Goal: Information Seeking & Learning: Find specific fact

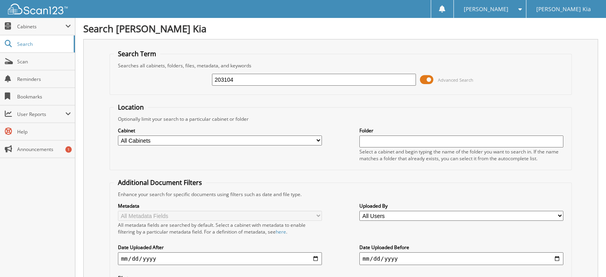
type input "203104"
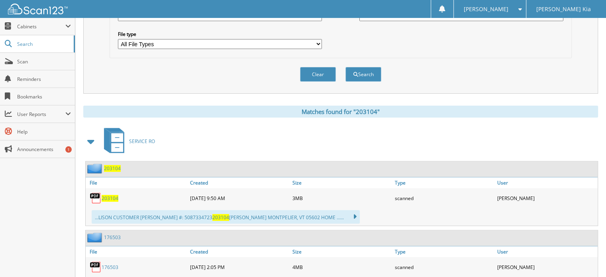
scroll to position [277, 0]
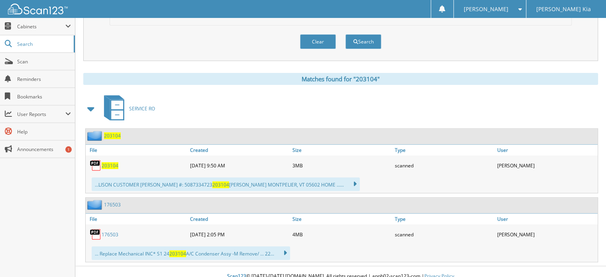
click at [108, 162] on span "203104" at bounding box center [110, 165] width 17 height 7
